Goal: Information Seeking & Learning: Learn about a topic

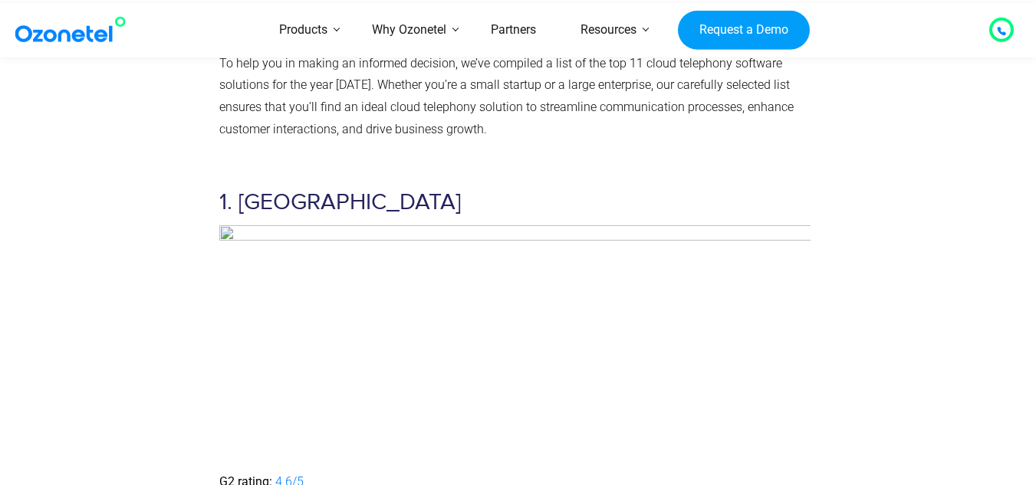
scroll to position [3603, 0]
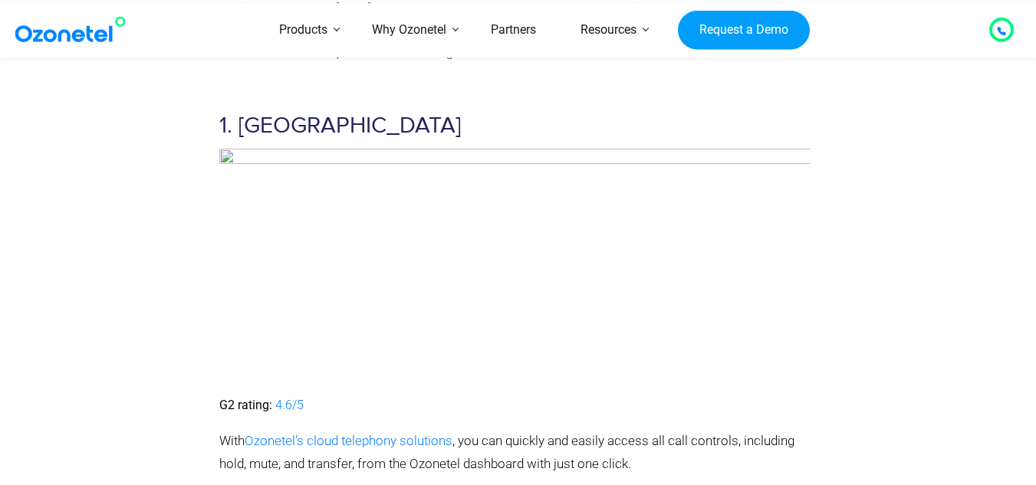
click at [225, 149] on img at bounding box center [515, 266] width 592 height 234
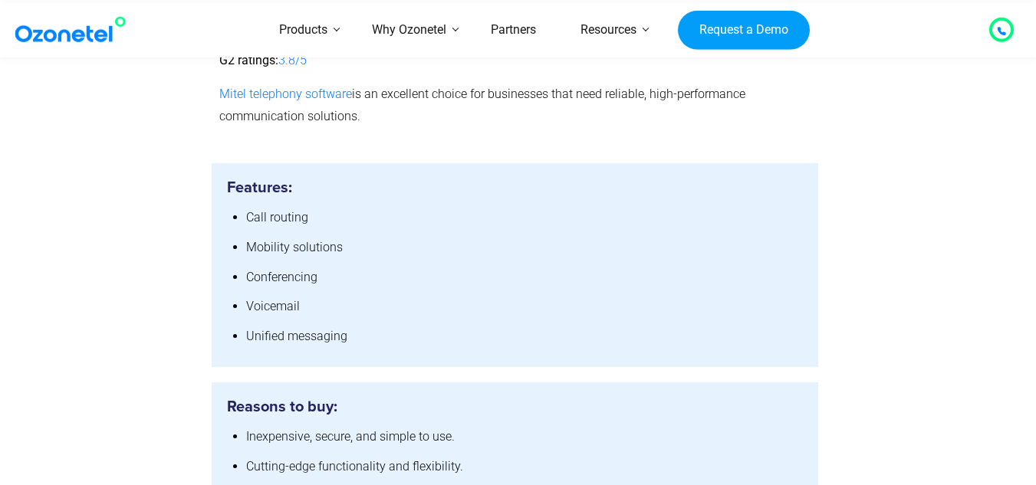
scroll to position [12420, 0]
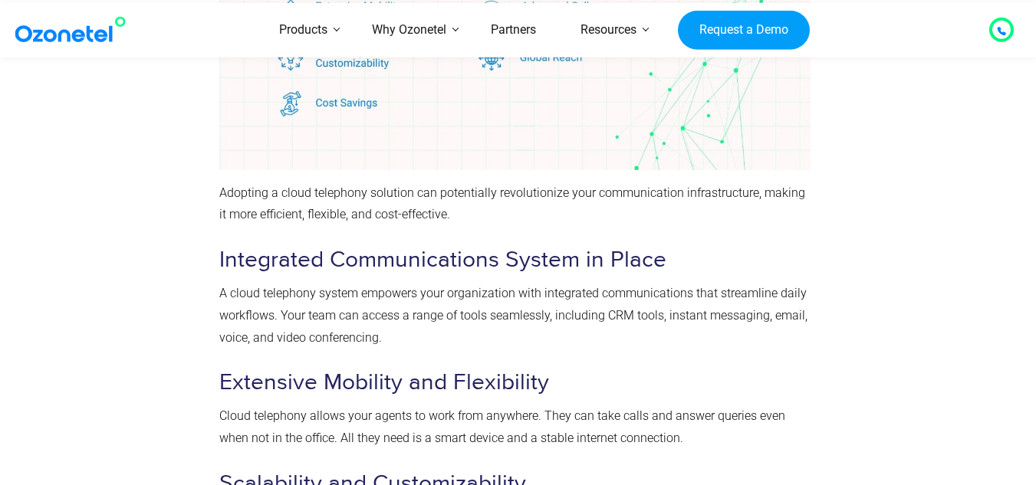
scroll to position [13931, 0]
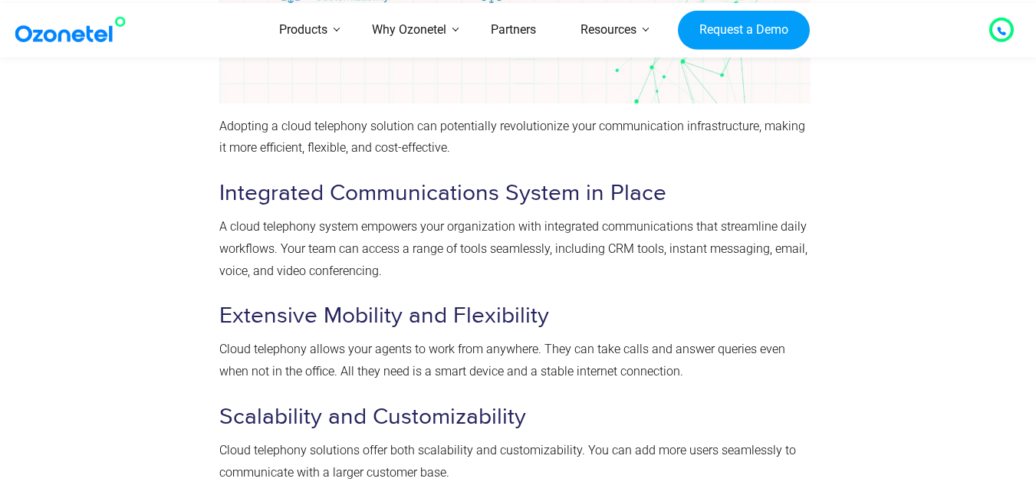
click at [682, 229] on p "A cloud telephony system empowers your organization with integrated communicati…" at bounding box center [515, 249] width 592 height 66
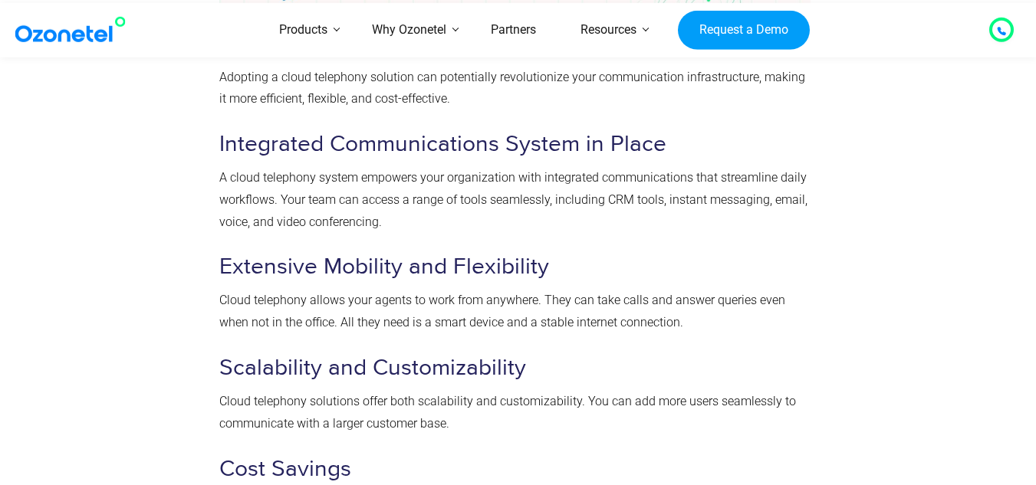
scroll to position [14007, 0]
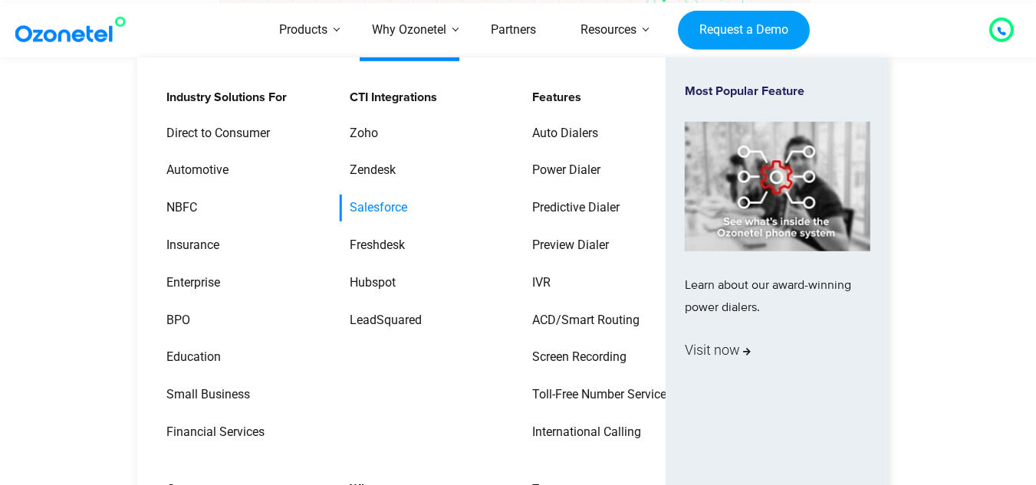
click at [381, 199] on link "Salesforce" at bounding box center [375, 208] width 70 height 27
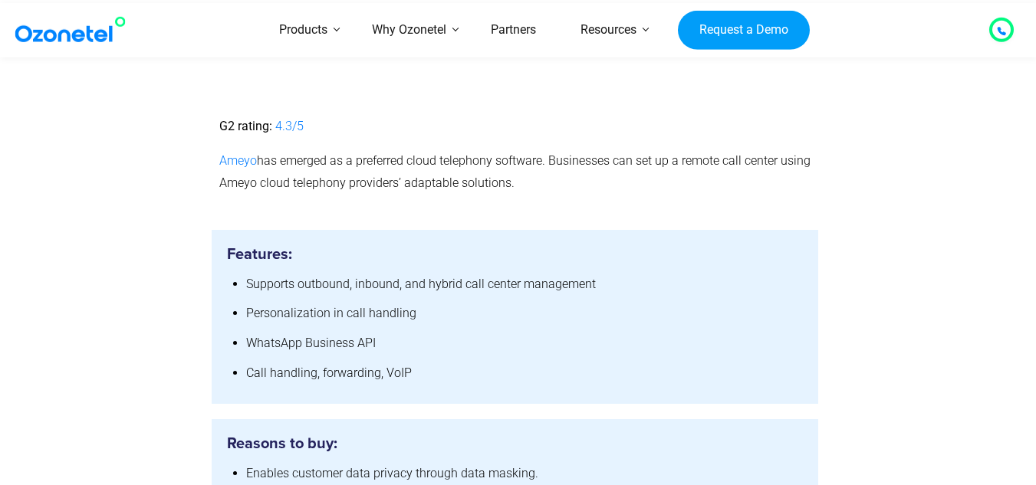
scroll to position [13011, 0]
